Goal: Task Accomplishment & Management: Manage account settings

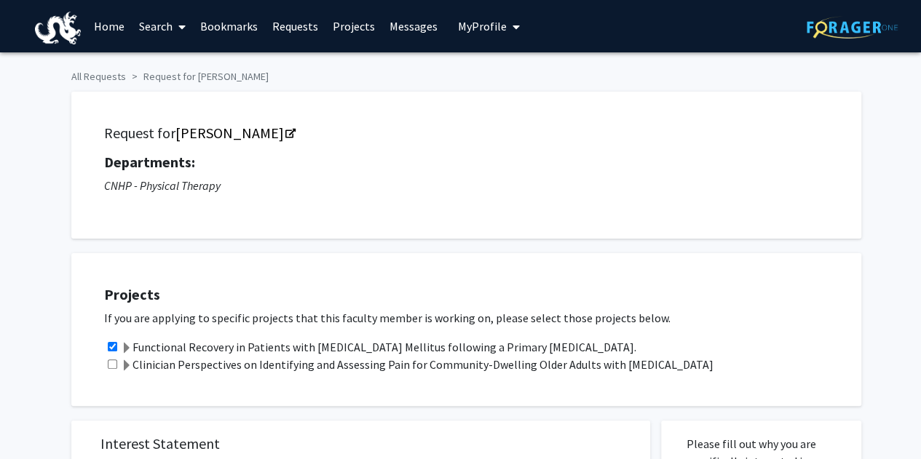
click at [215, 30] on link "Bookmarks" at bounding box center [229, 26] width 72 height 51
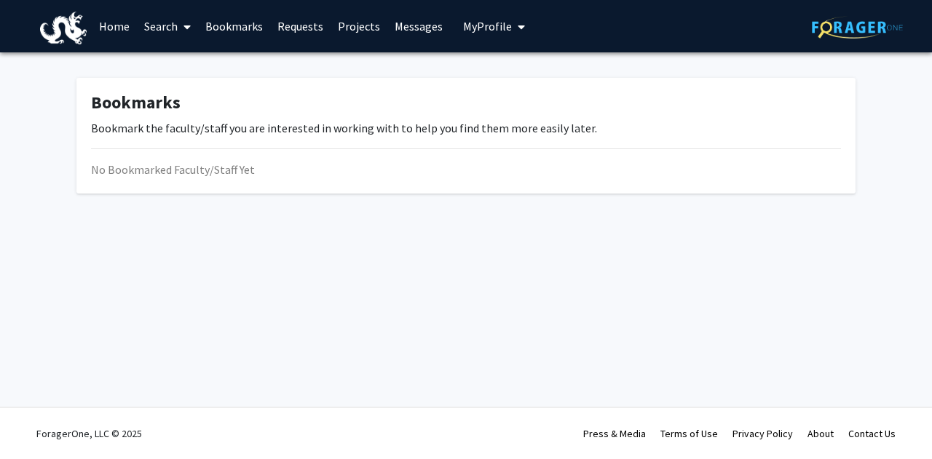
click at [208, 175] on div "No Bookmarked Faculty/Staff Yet" at bounding box center [466, 169] width 750 height 17
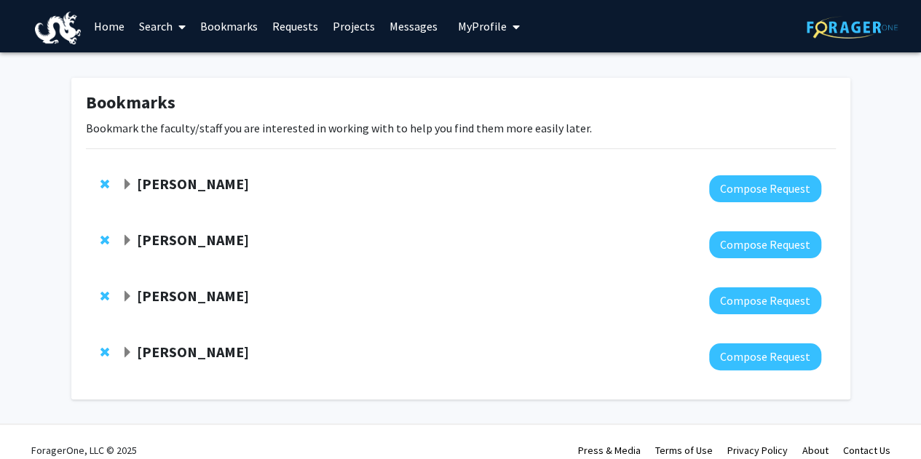
click at [133, 293] on div "[PERSON_NAME]" at bounding box center [279, 297] width 315 height 18
click at [122, 295] on span "Expand Annalisa Na Bookmark" at bounding box center [128, 297] width 12 height 12
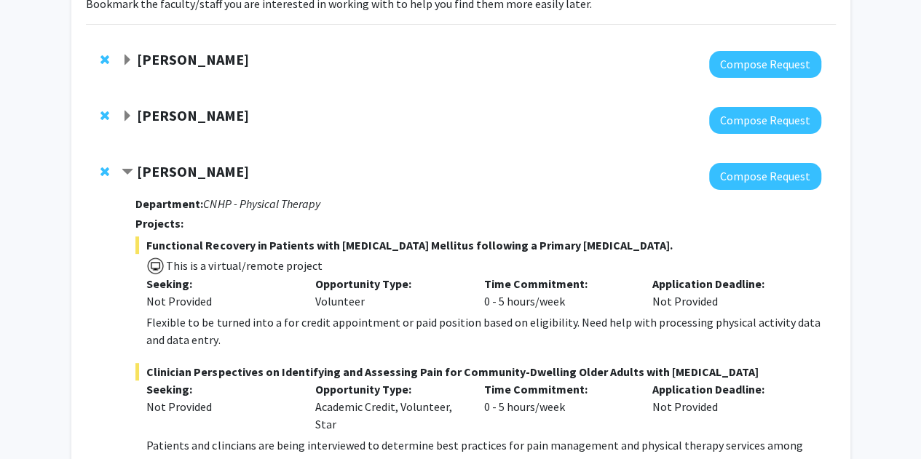
scroll to position [124, 0]
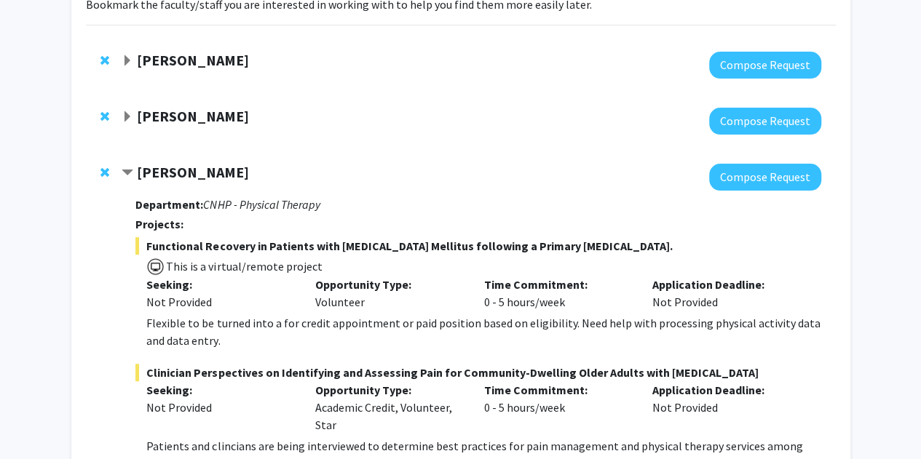
click at [127, 173] on span "Contract Annalisa Na Bookmark" at bounding box center [128, 173] width 12 height 12
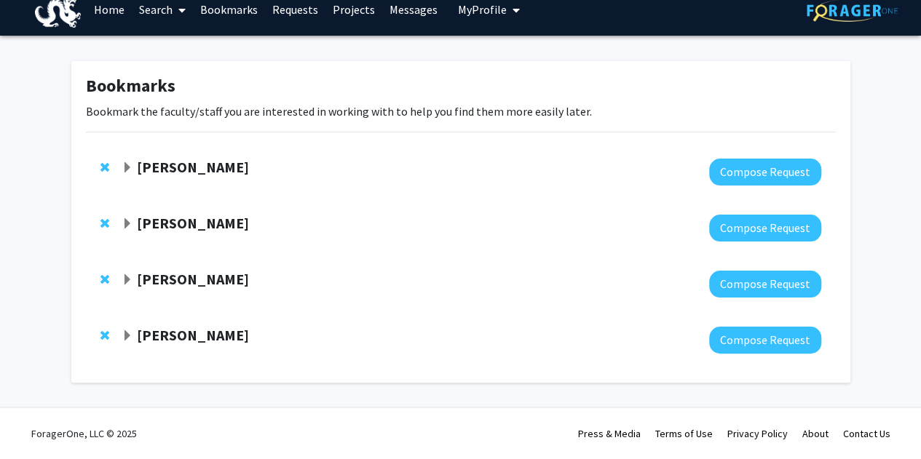
scroll to position [16, 0]
